Goal: Task Accomplishment & Management: Manage account settings

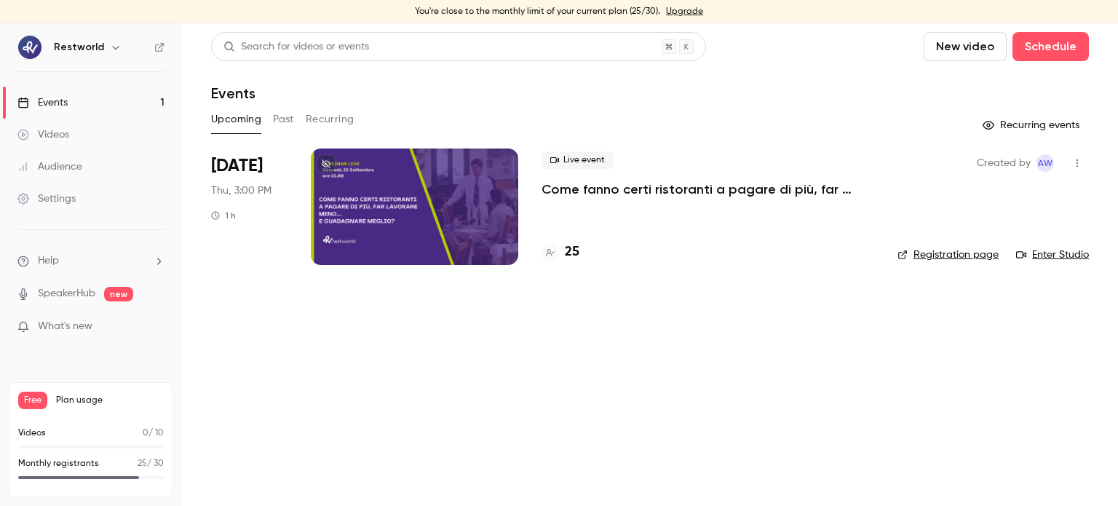
click at [590, 195] on p "Come fanno certi ristoranti a pagare di più, far lavorare meno… e guadagnare me…" at bounding box center [708, 189] width 333 height 17
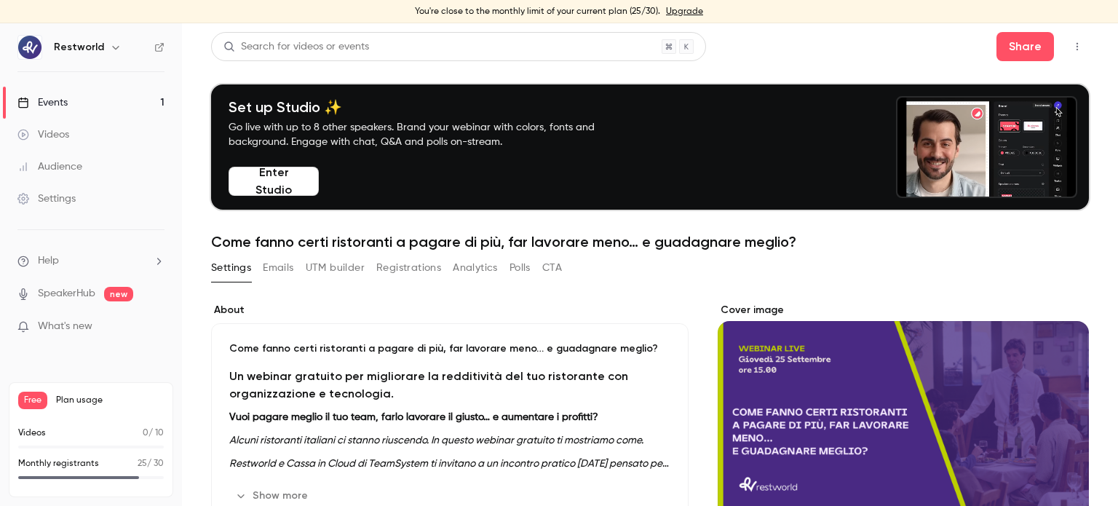
click at [394, 269] on button "Registrations" at bounding box center [408, 267] width 65 height 23
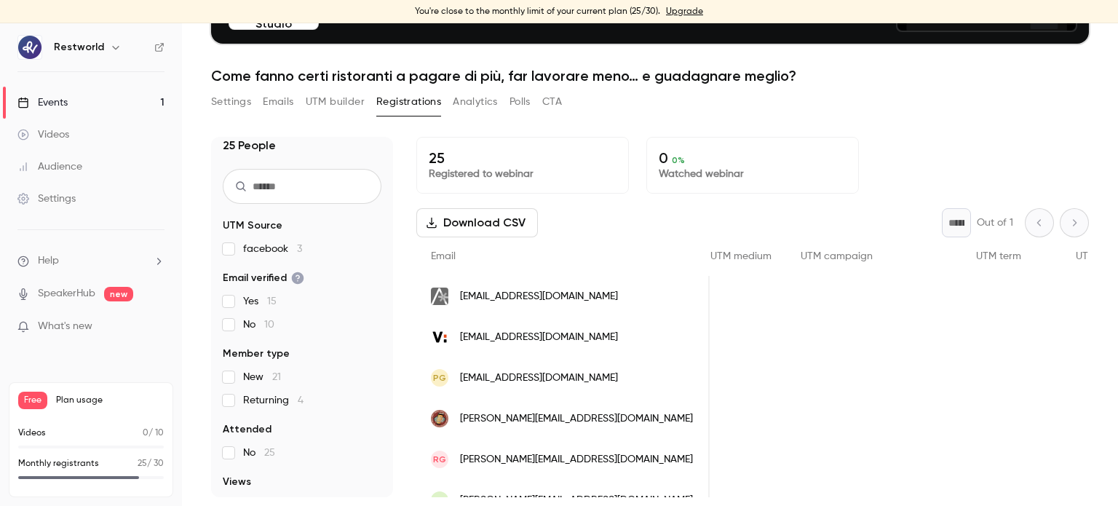
scroll to position [7, 0]
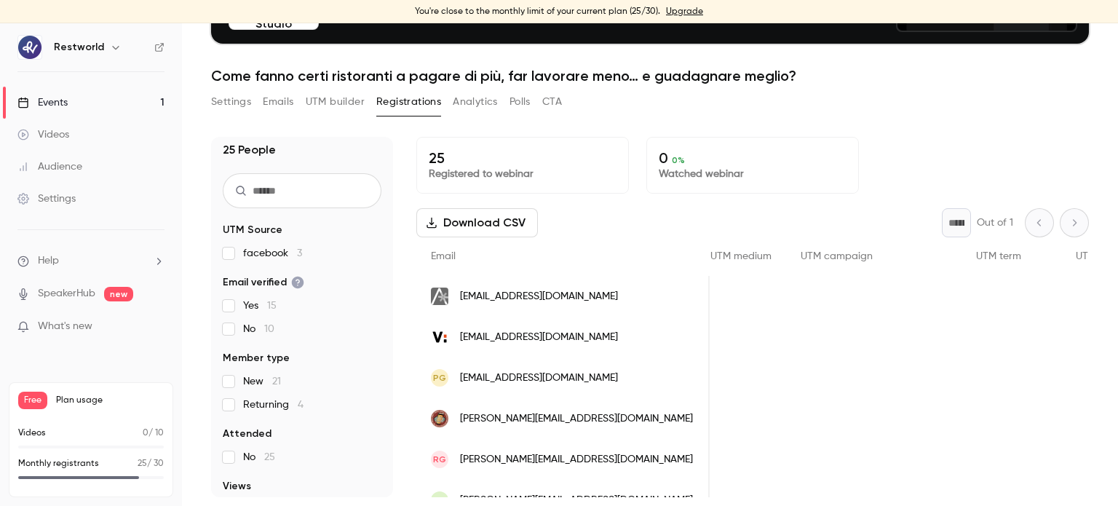
click at [146, 461] on p "25 / 30" at bounding box center [151, 463] width 26 height 13
click at [146, 97] on link "Events 1" at bounding box center [91, 103] width 182 height 32
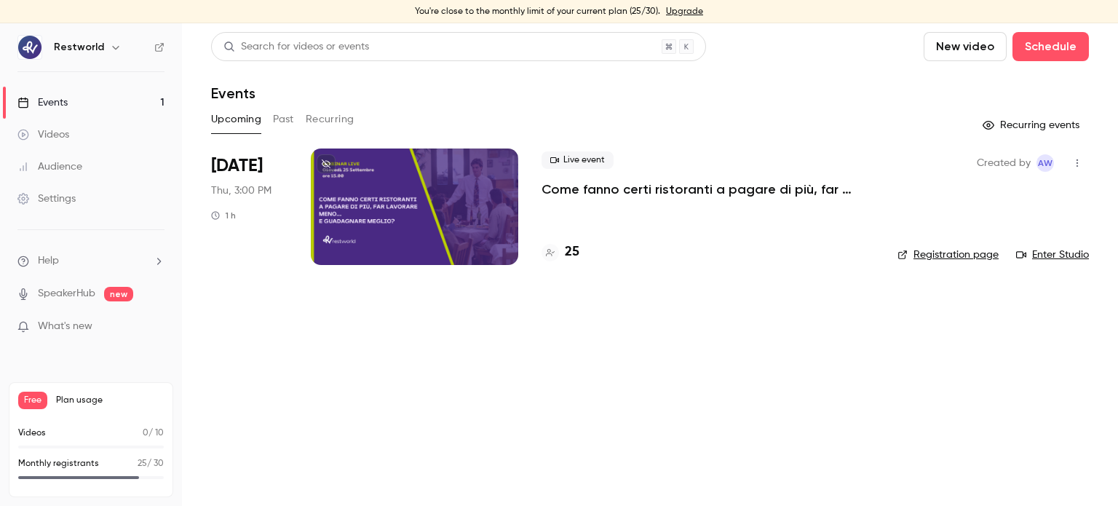
click at [582, 189] on p "Come fanno certi ristoranti a pagare di più, far lavorare meno… e guadagnare me…" at bounding box center [708, 189] width 333 height 17
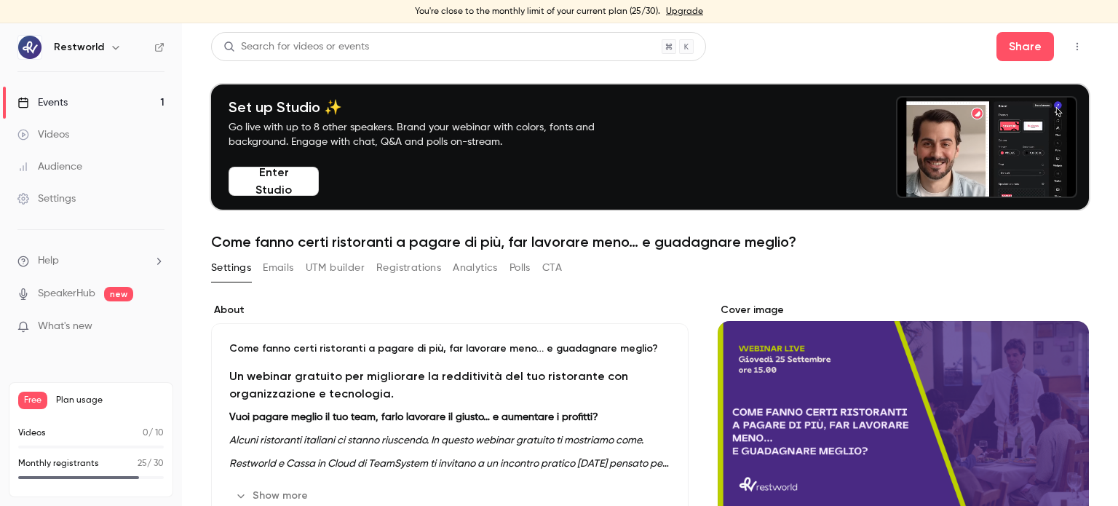
click at [406, 277] on button "Registrations" at bounding box center [408, 267] width 65 height 23
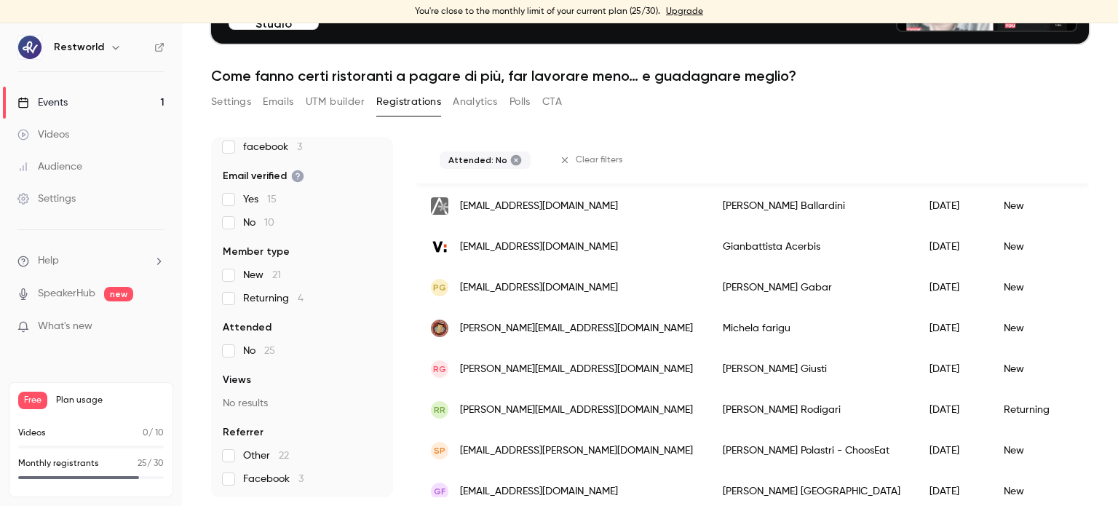
scroll to position [90, 0]
click at [114, 261] on li "Help" at bounding box center [90, 260] width 147 height 15
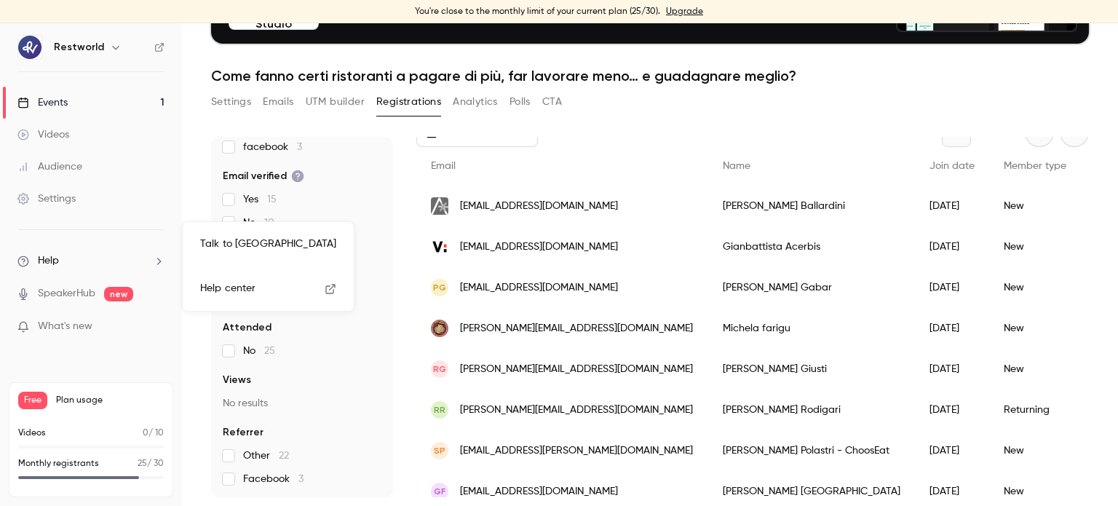
click at [571, 10] on div at bounding box center [559, 253] width 1118 height 506
drag, startPoint x: 134, startPoint y: 462, endPoint x: 170, endPoint y: 461, distance: 36.4
click at [170, 461] on div "Free Plan usage Videos 0 / 10 Monthly registrants 25 / 30" at bounding box center [91, 439] width 164 height 115
click at [121, 295] on span "new" at bounding box center [118, 294] width 29 height 15
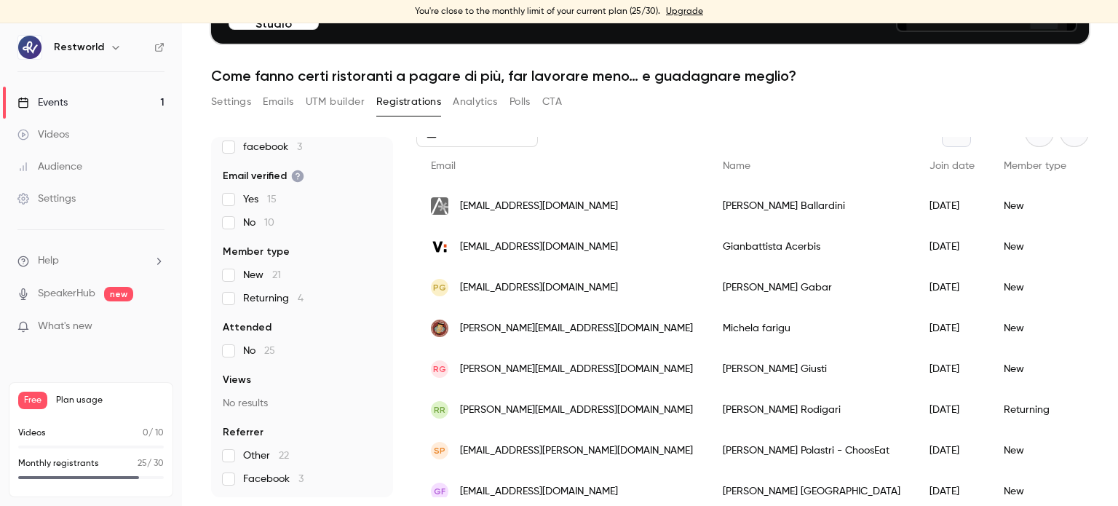
click at [86, 103] on link "Events 1" at bounding box center [91, 103] width 182 height 32
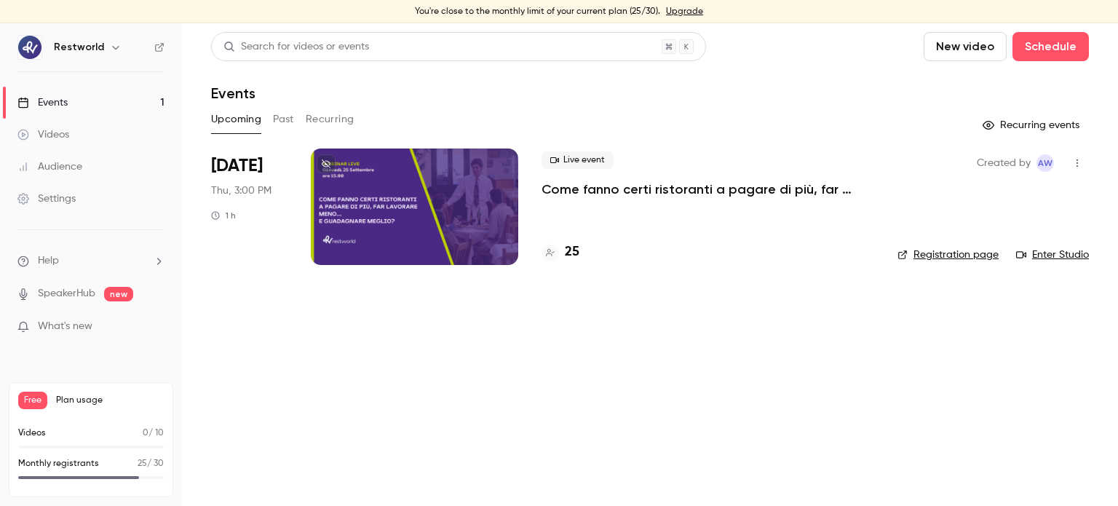
click at [286, 118] on button "Past" at bounding box center [283, 119] width 21 height 23
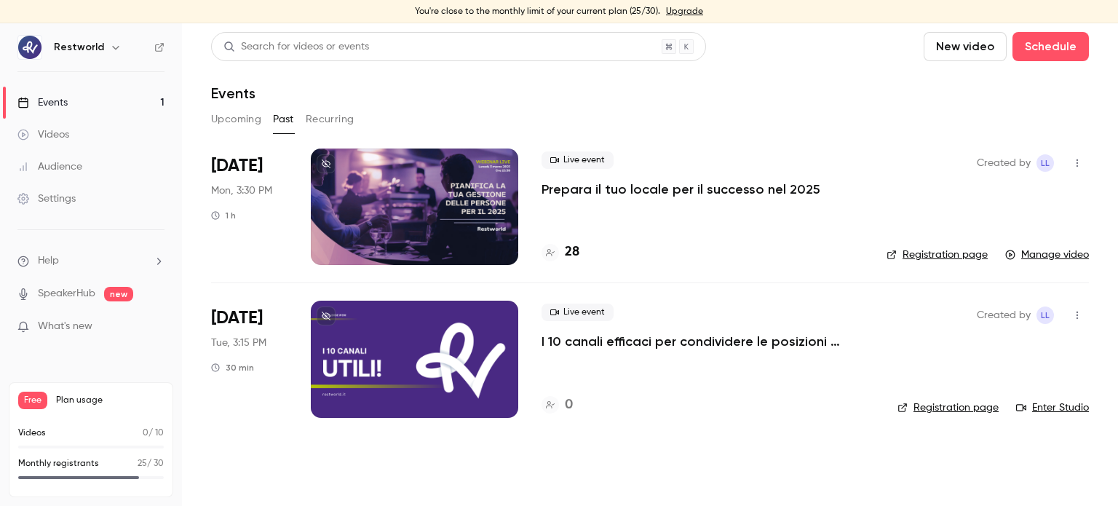
click at [350, 127] on button "Recurring" at bounding box center [330, 119] width 49 height 23
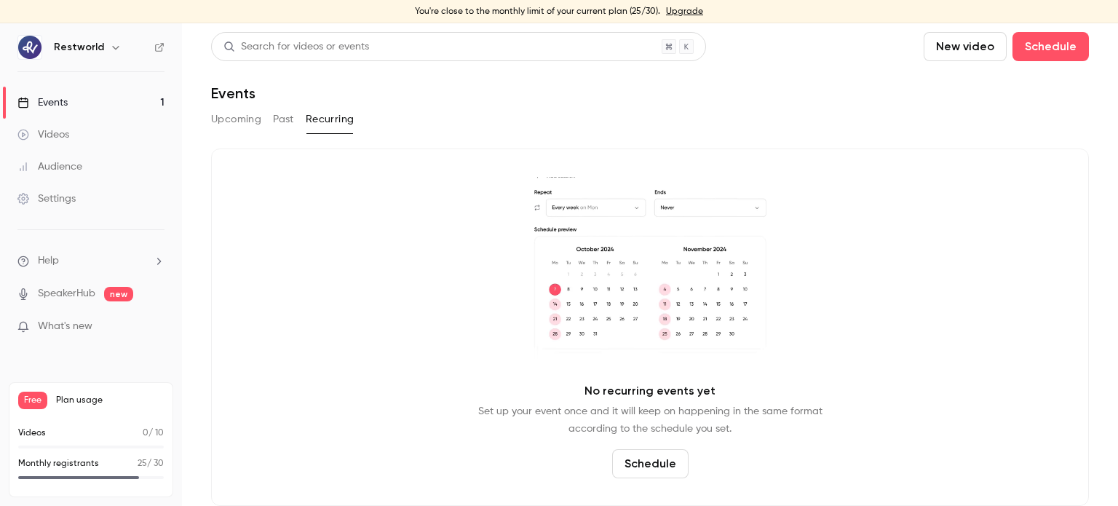
click at [247, 124] on button "Upcoming" at bounding box center [236, 119] width 50 height 23
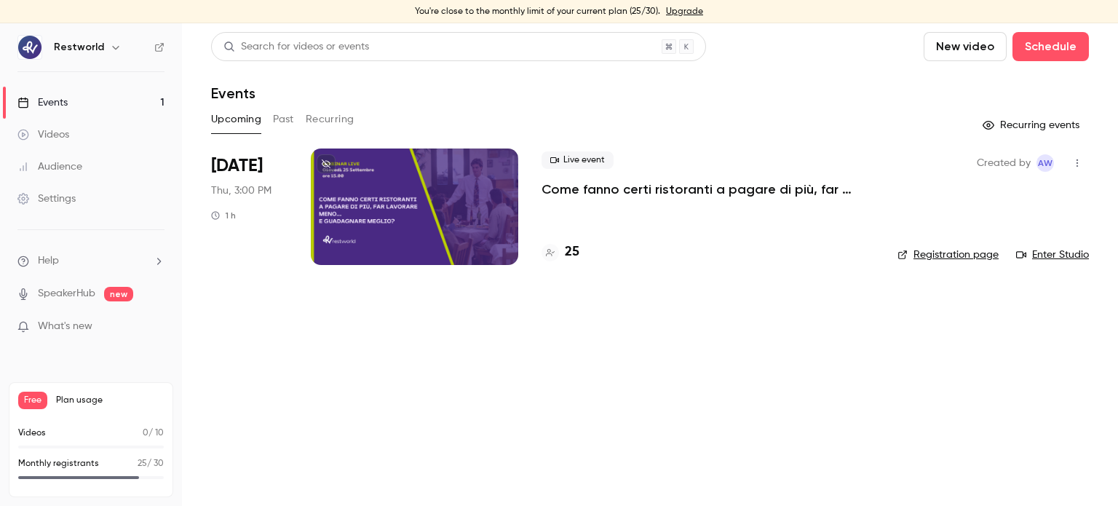
click at [478, 197] on div at bounding box center [414, 206] width 207 height 116
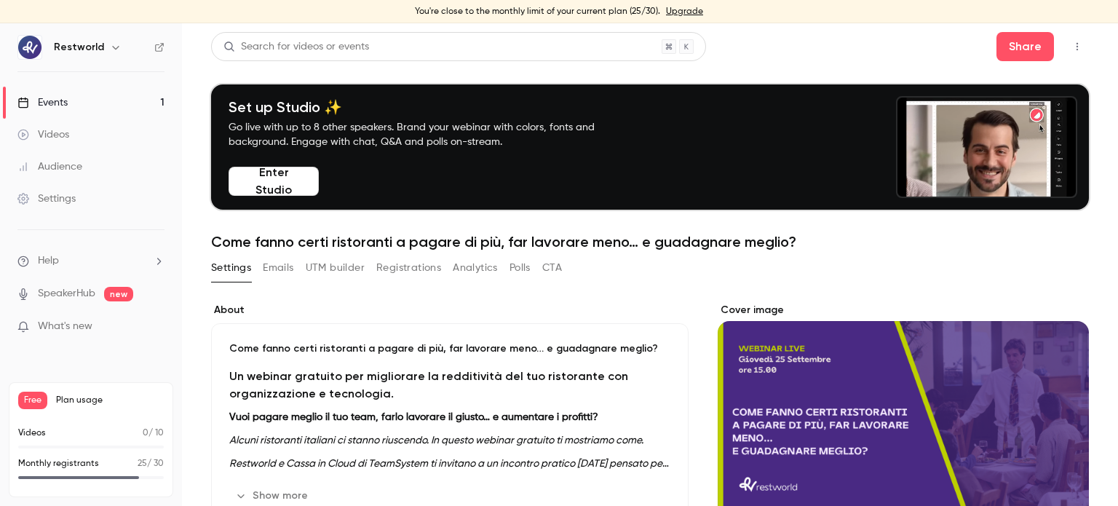
click at [412, 270] on button "Registrations" at bounding box center [408, 267] width 65 height 23
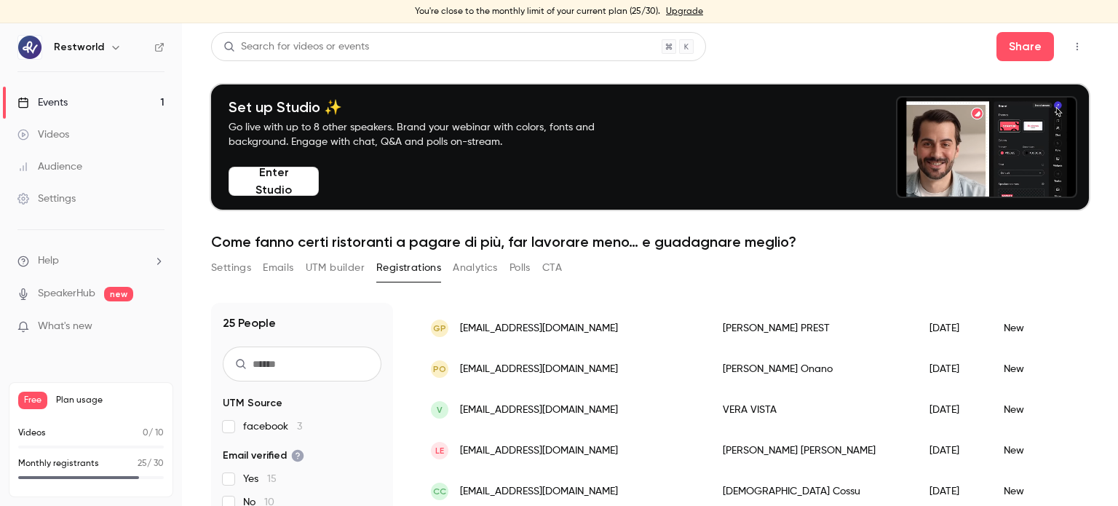
scroll to position [598, 0]
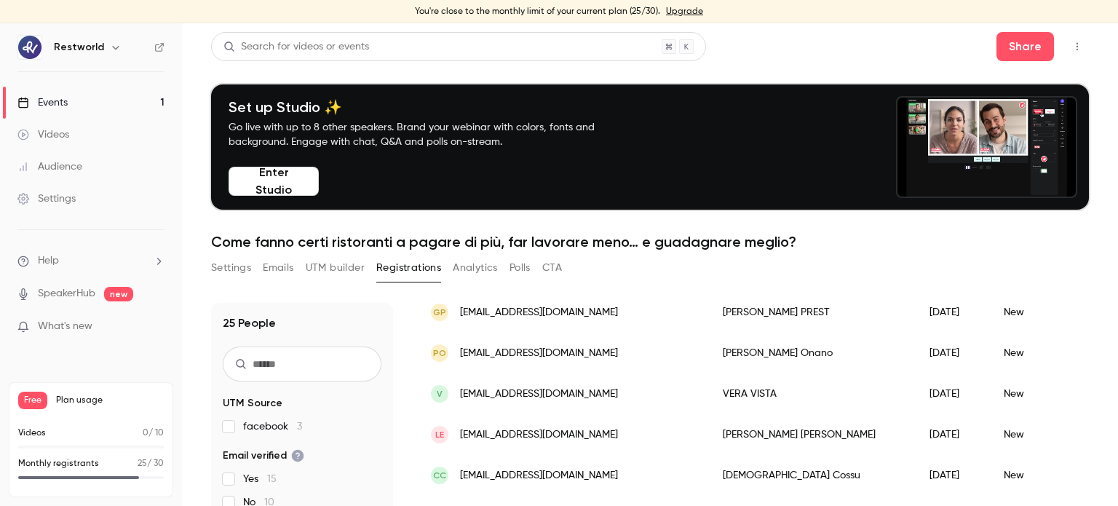
click at [686, 8] on link "Upgrade" at bounding box center [684, 12] width 37 height 12
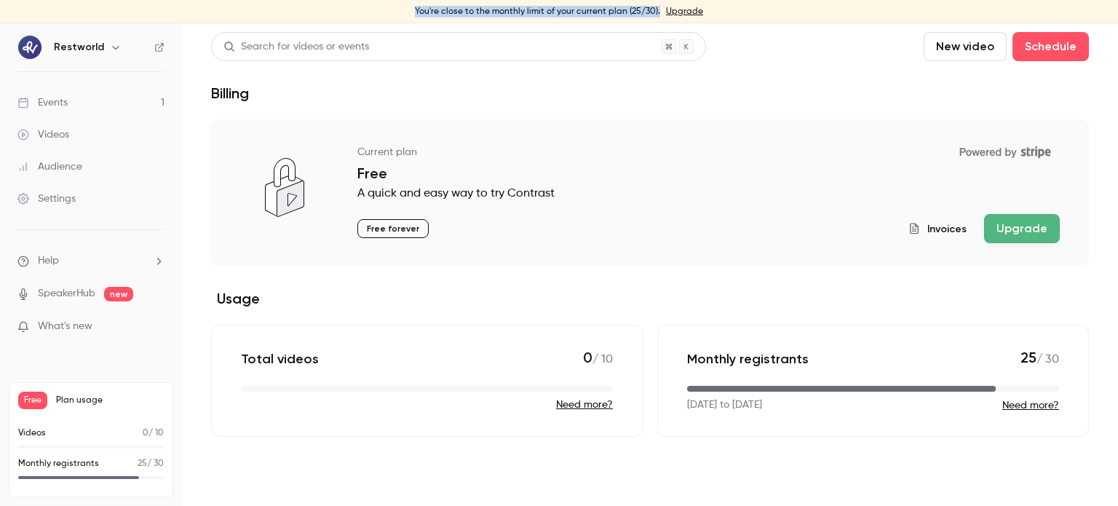
drag, startPoint x: 413, startPoint y: 11, endPoint x: 659, endPoint y: 14, distance: 246.0
click at [659, 14] on div "You're close to the monthly limit of your current plan (25/30). Upgrade" at bounding box center [559, 11] width 1118 height 23
copy div "You're close to the monthly limit of your current plan (25/30)."
click at [95, 106] on link "Events 1" at bounding box center [91, 103] width 182 height 32
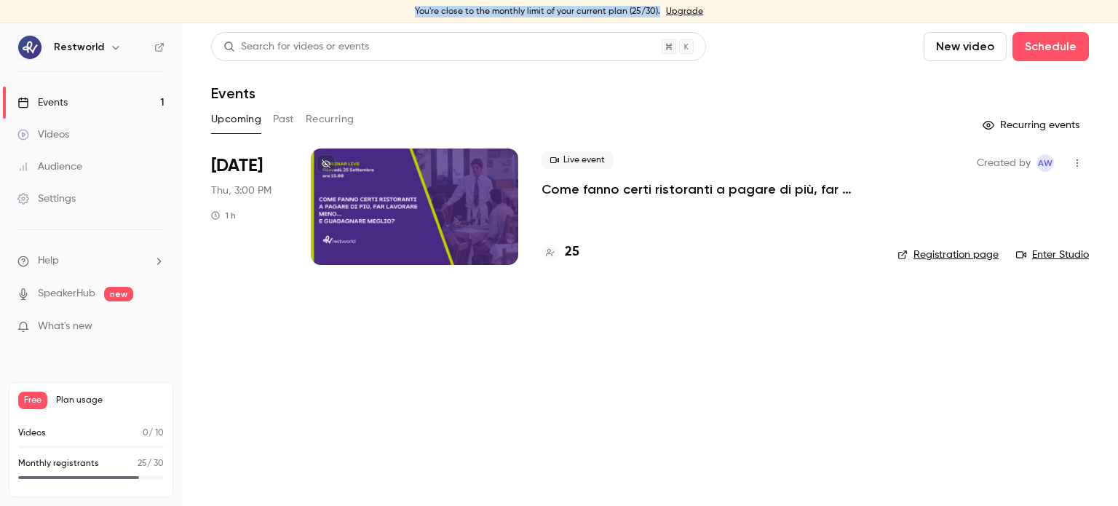
click at [625, 188] on p "Come fanno certi ristoranti a pagare di più, far lavorare meno… e guadagnare me…" at bounding box center [708, 189] width 333 height 17
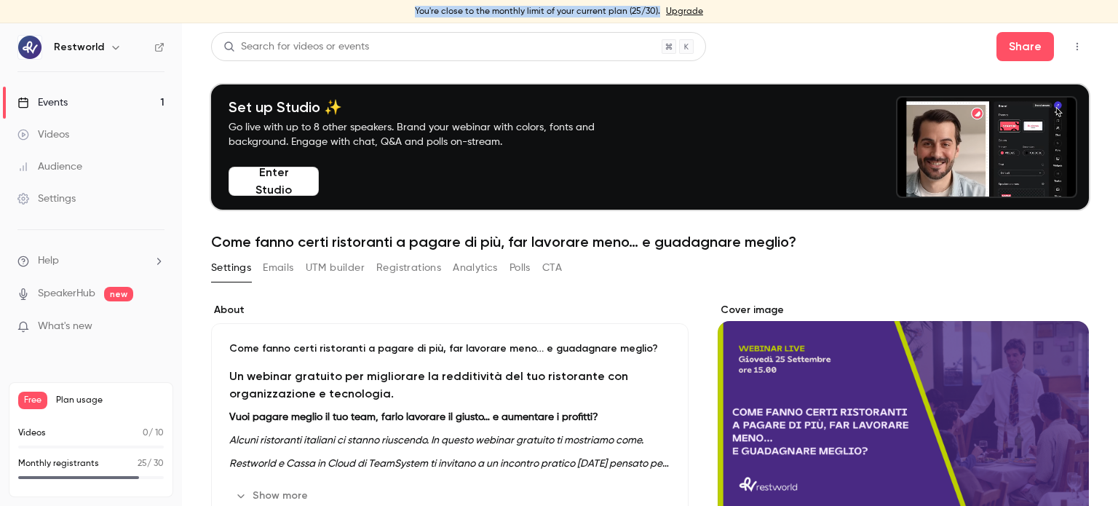
click at [411, 271] on button "Registrations" at bounding box center [408, 267] width 65 height 23
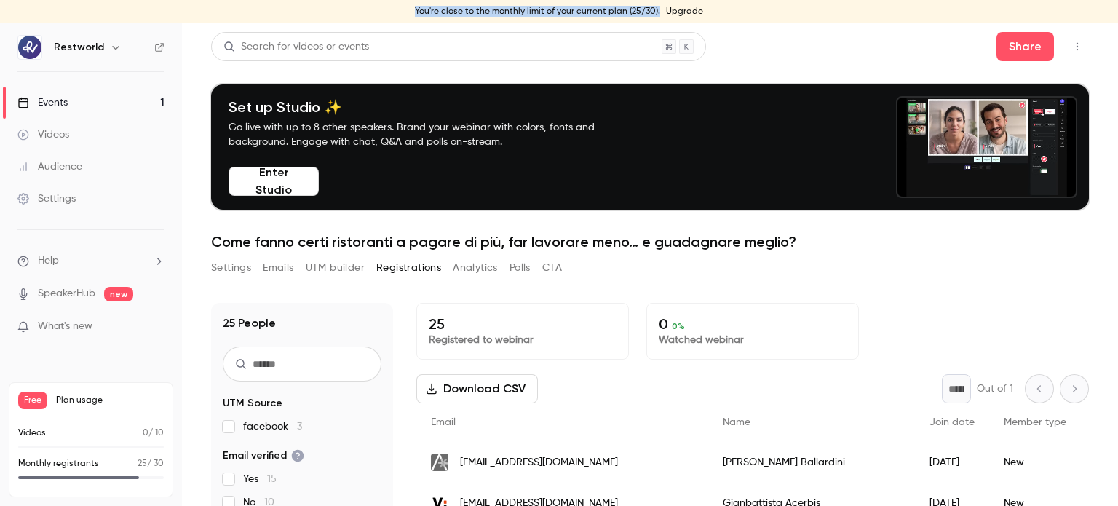
scroll to position [9, 0]
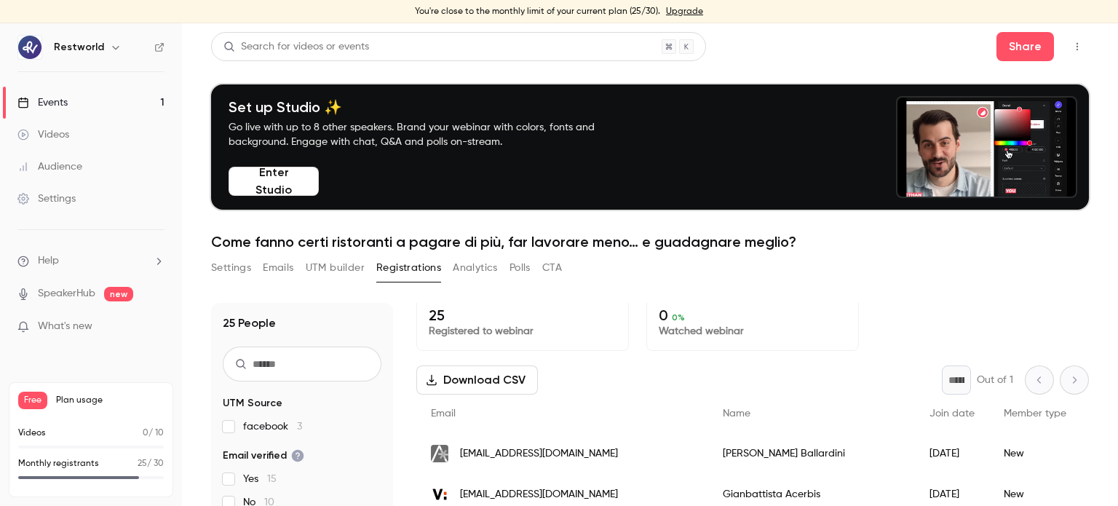
click at [915, 451] on div "[DATE]" at bounding box center [952, 453] width 74 height 41
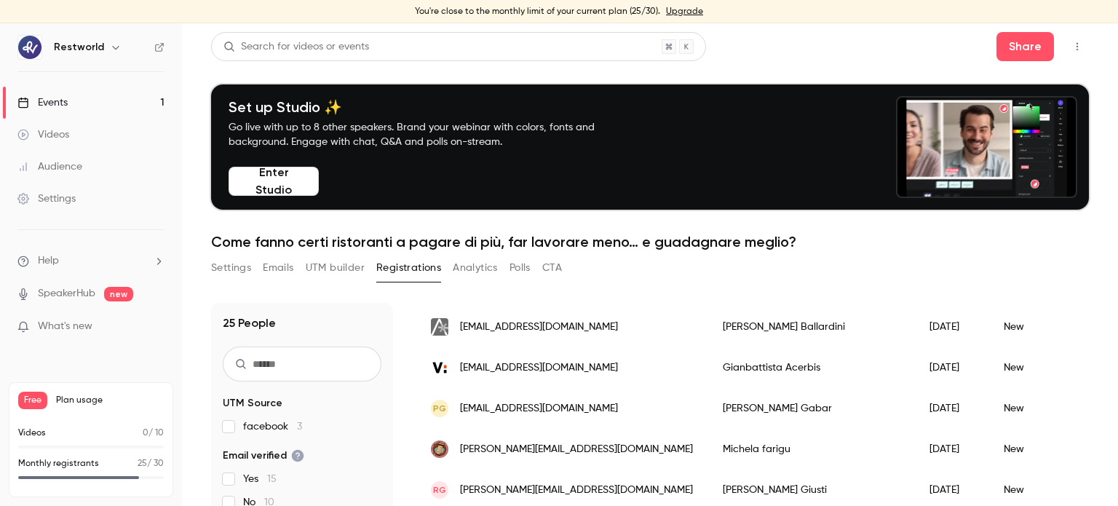
scroll to position [166, 0]
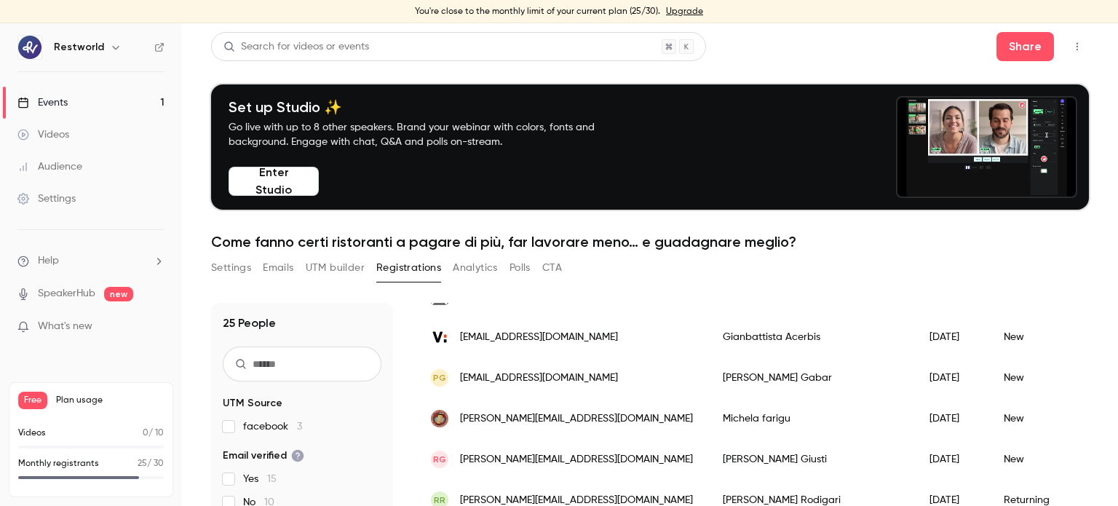
click at [713, 336] on div "[PERSON_NAME]" at bounding box center [811, 337] width 207 height 41
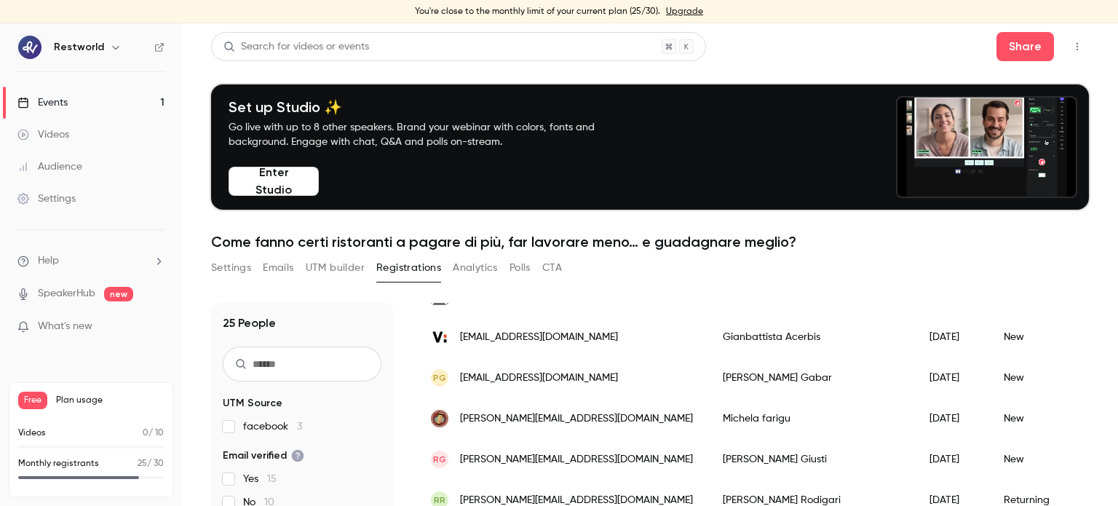
click at [718, 416] on div "[PERSON_NAME]" at bounding box center [811, 418] width 207 height 41
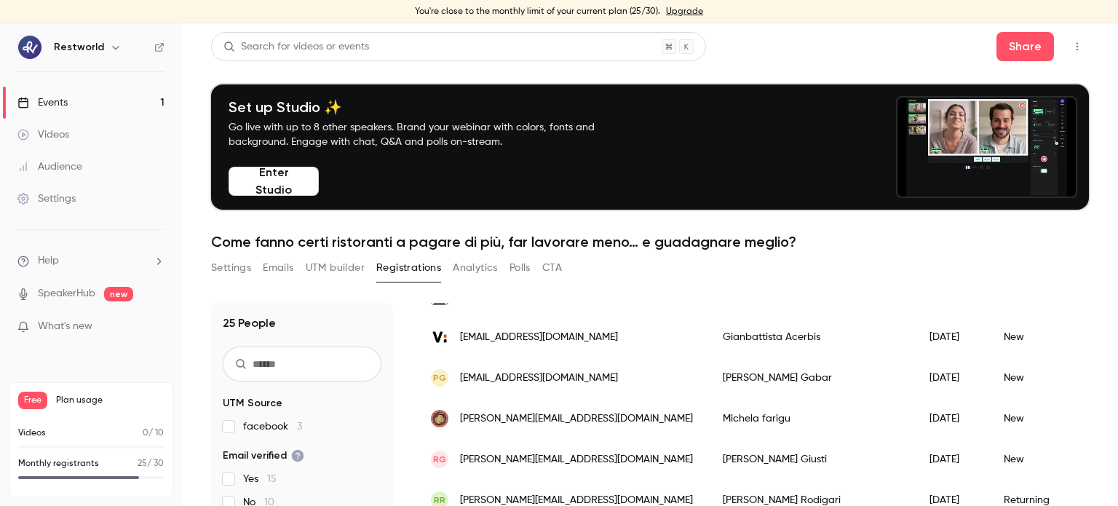
click at [711, 462] on div "[PERSON_NAME]" at bounding box center [811, 459] width 207 height 41
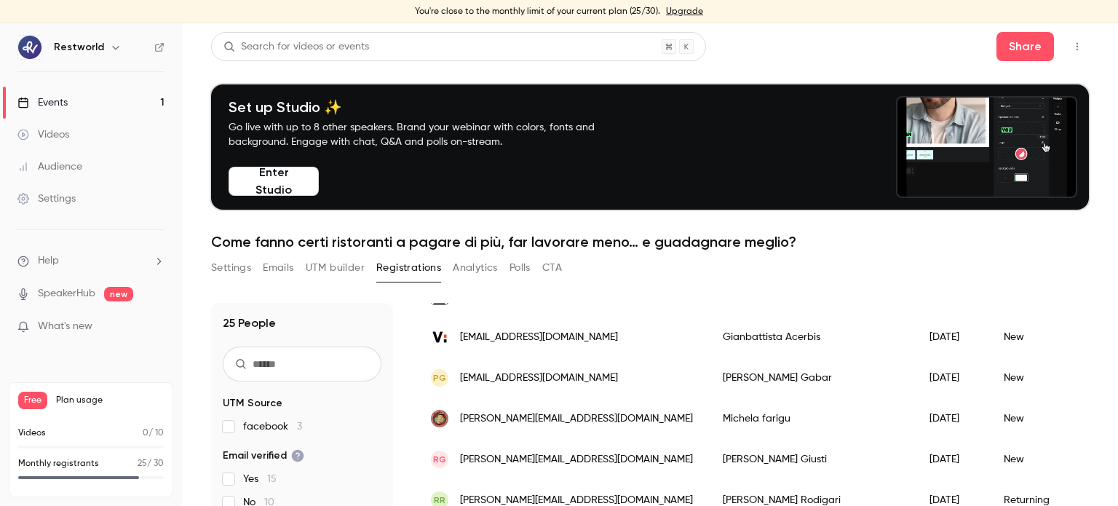
click at [711, 501] on div "[PERSON_NAME]" at bounding box center [811, 500] width 207 height 41
click at [708, 466] on div "[PERSON_NAME]" at bounding box center [811, 459] width 207 height 41
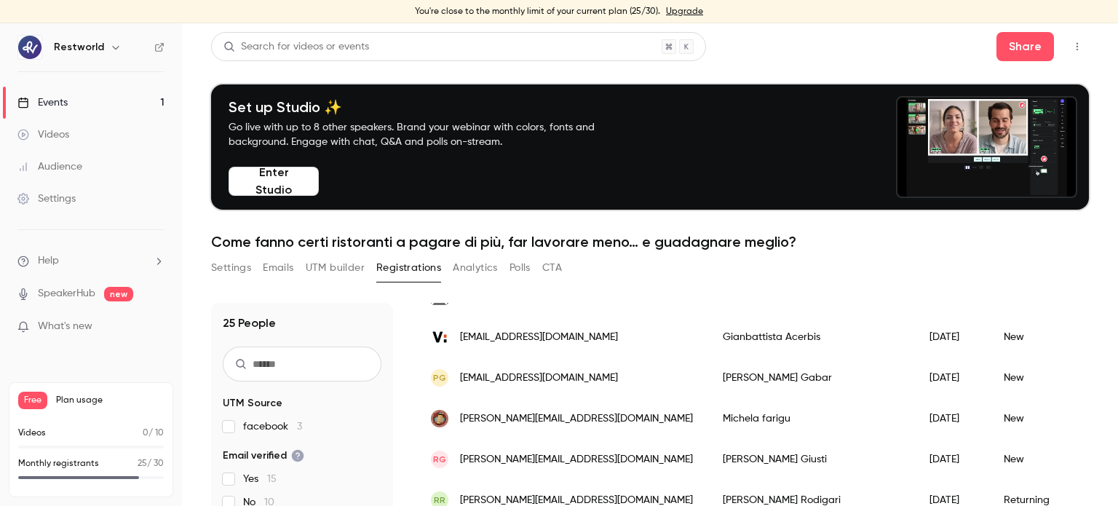
click at [708, 429] on div "[PERSON_NAME]" at bounding box center [811, 418] width 207 height 41
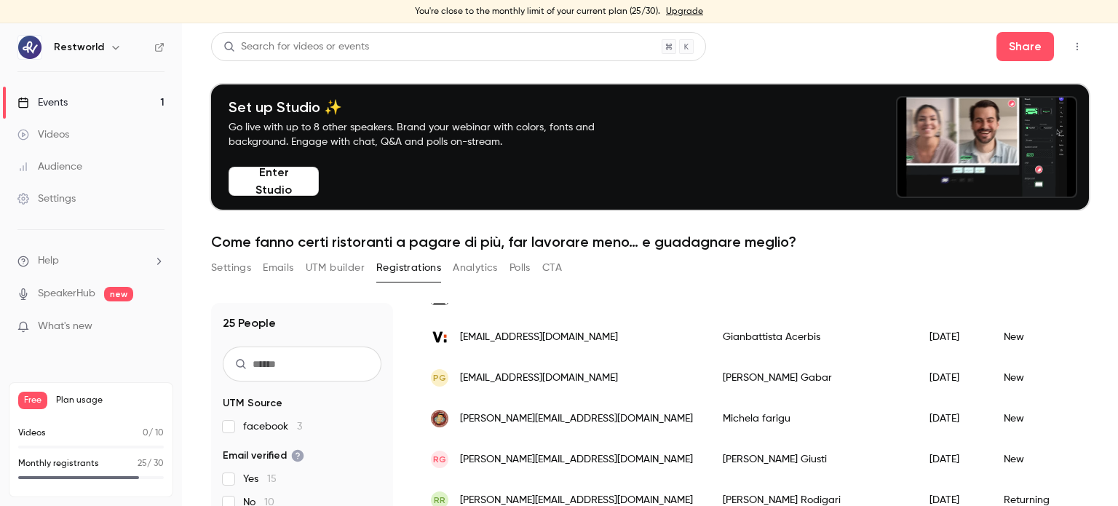
click at [708, 381] on div "[PERSON_NAME]" at bounding box center [811, 377] width 207 height 41
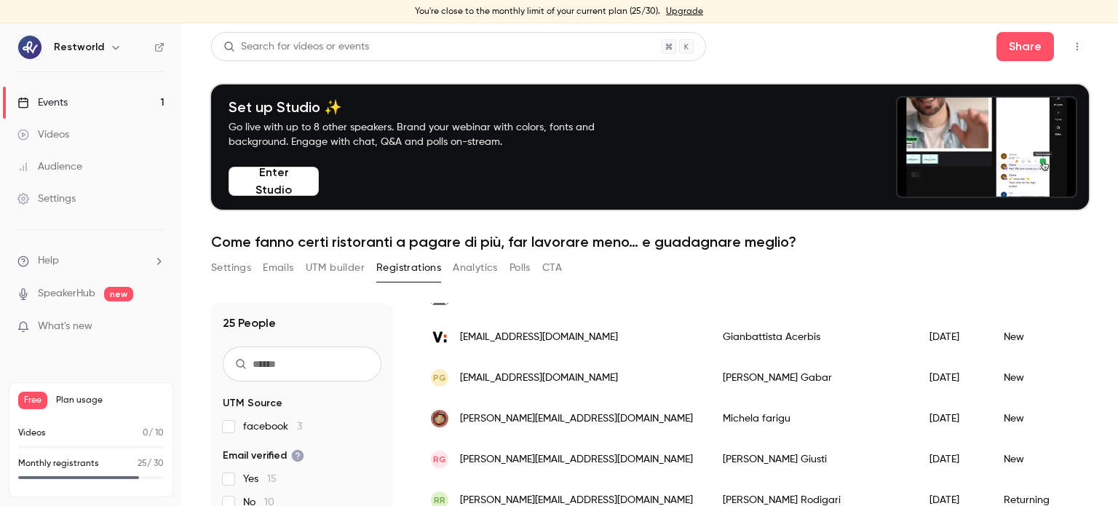
click at [708, 343] on div "[PERSON_NAME]" at bounding box center [811, 337] width 207 height 41
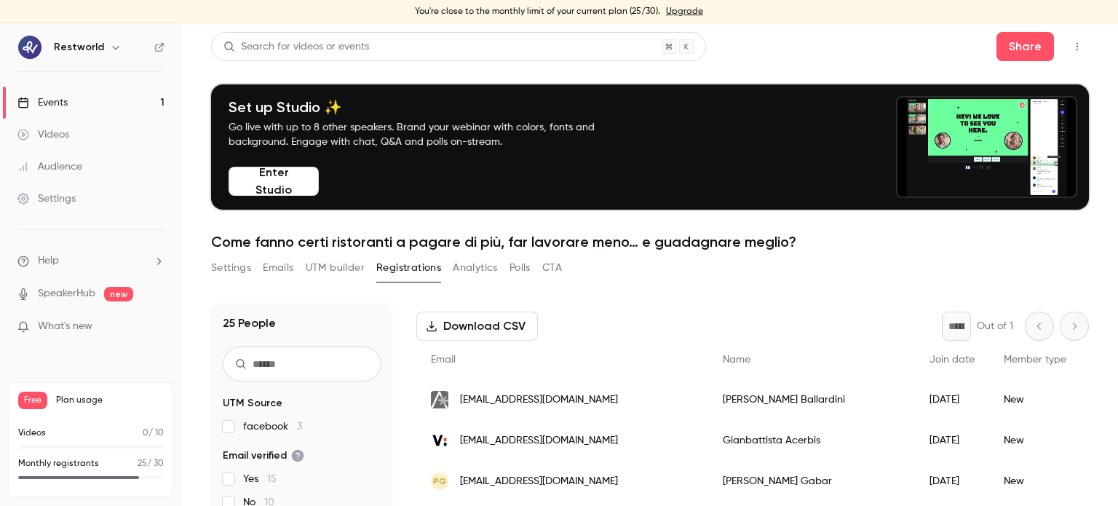
scroll to position [60, 0]
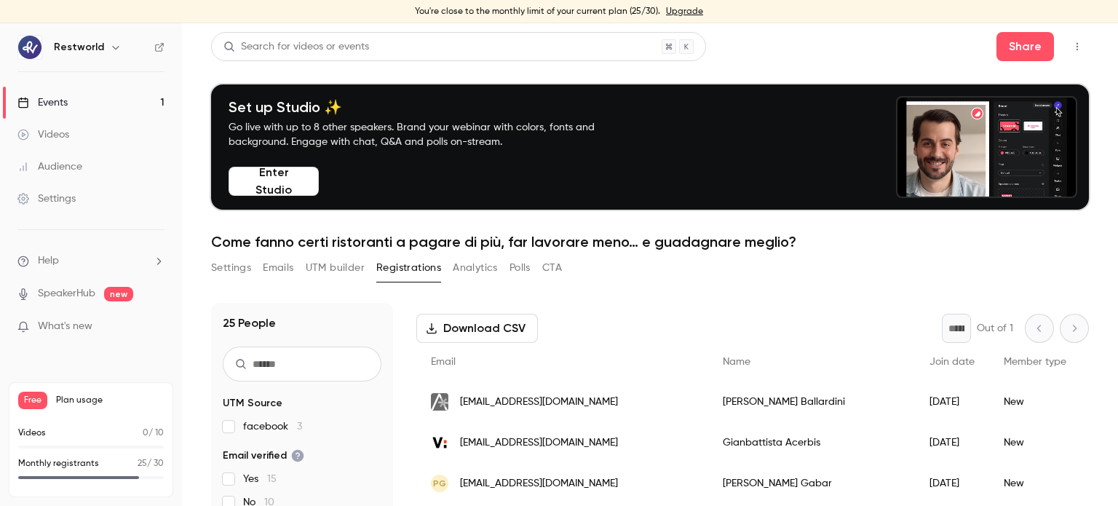
click at [710, 409] on div "[PERSON_NAME]" at bounding box center [811, 401] width 207 height 41
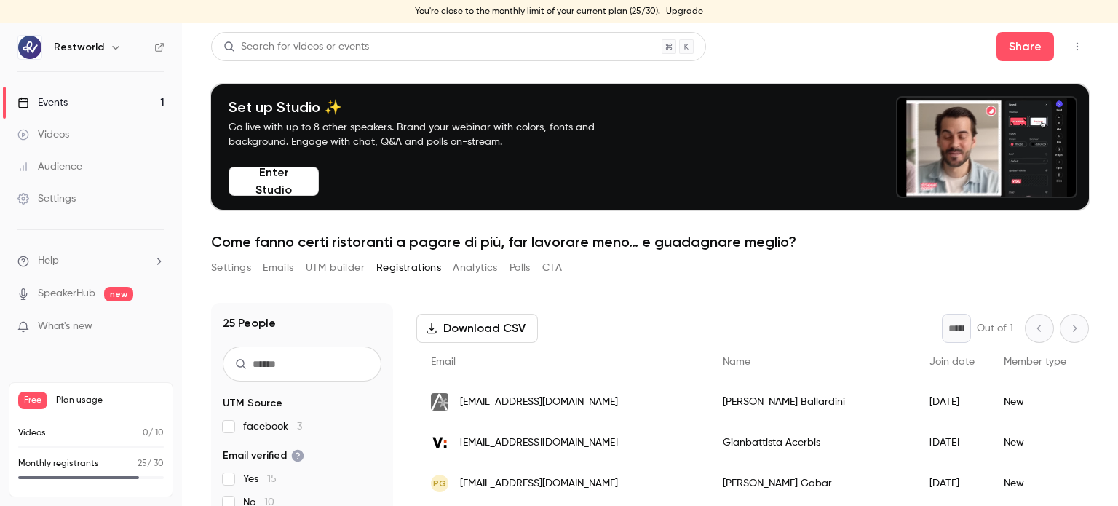
scroll to position [0, 0]
